Goal: Information Seeking & Learning: Learn about a topic

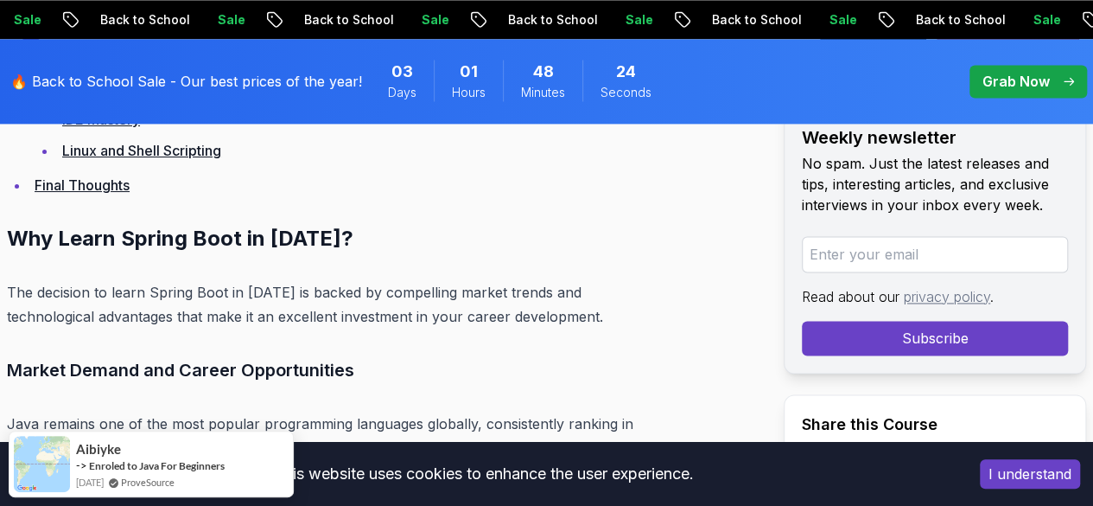
scroll to position [4472, 0]
click at [112, 194] on link "Final Thoughts" at bounding box center [82, 185] width 95 height 17
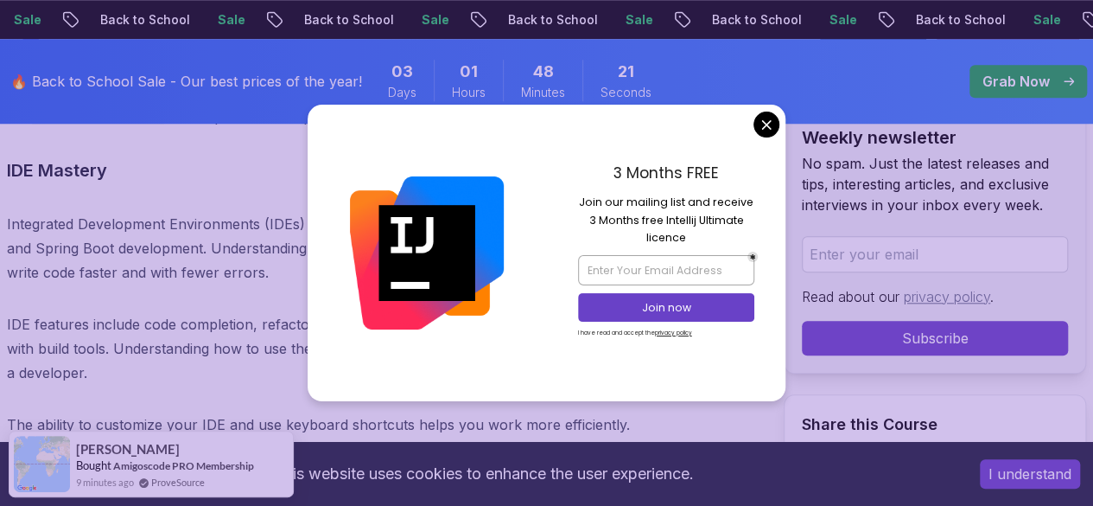
scroll to position [23767, 0]
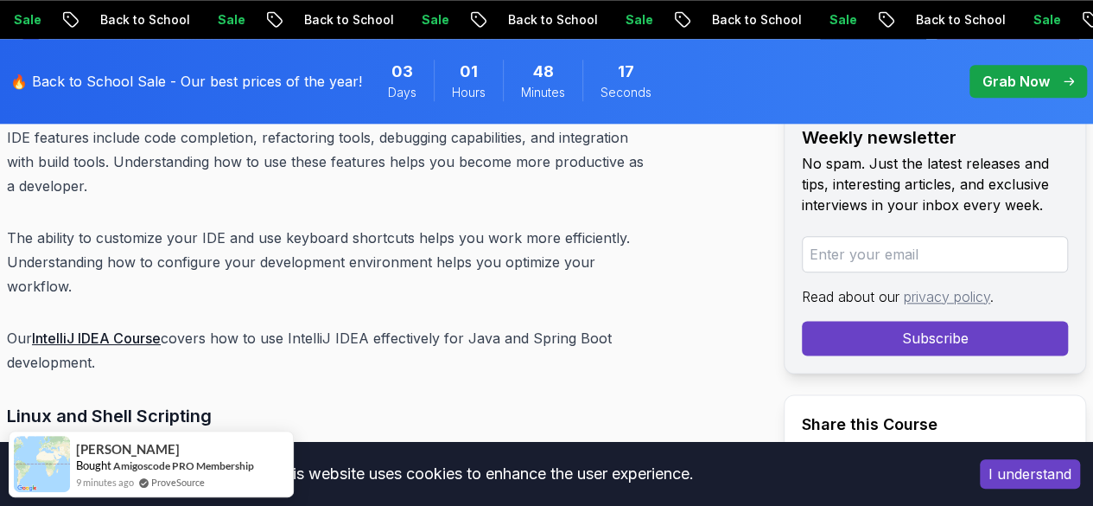
scroll to position [23941, 0]
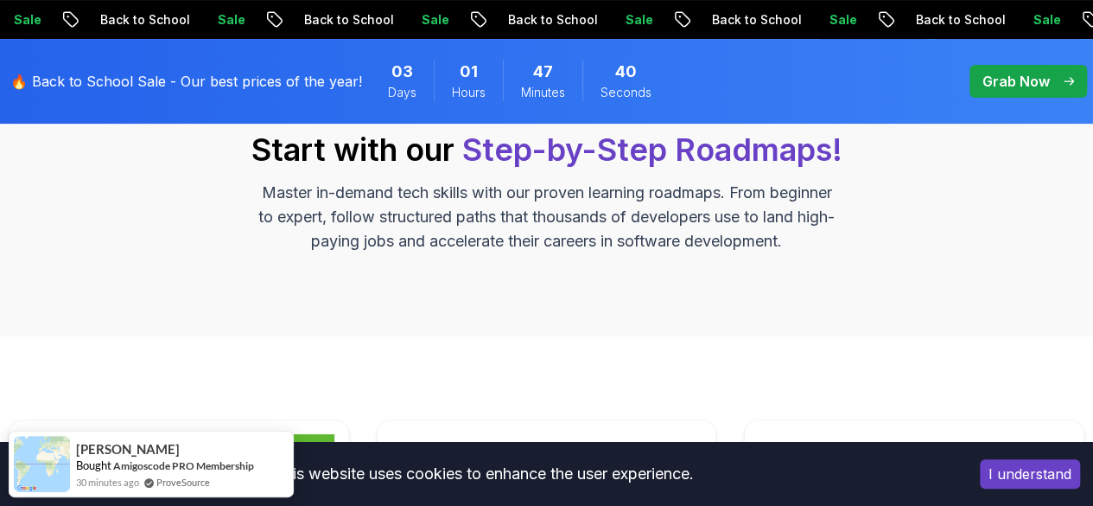
scroll to position [224, 0]
